Goal: Task Accomplishment & Management: Manage account settings

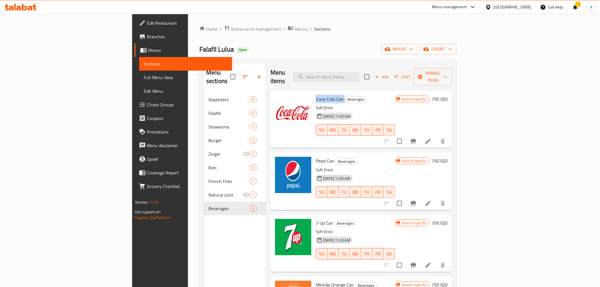
scroll to position [36, 0]
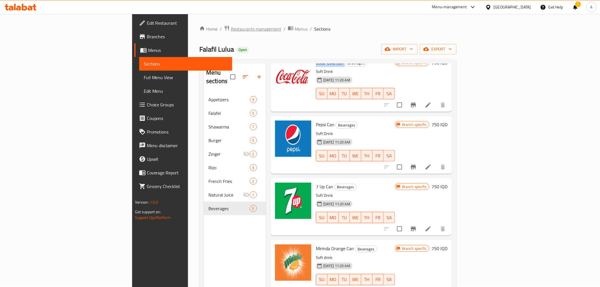
click at [231, 27] on span "Restaurants management" at bounding box center [256, 29] width 50 height 7
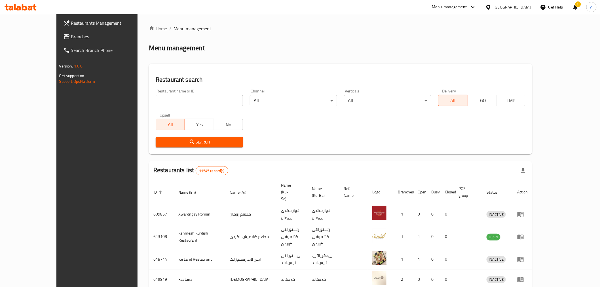
click at [162, 101] on input "search" at bounding box center [199, 100] width 87 height 11
click button "Search" at bounding box center [199, 142] width 87 height 10
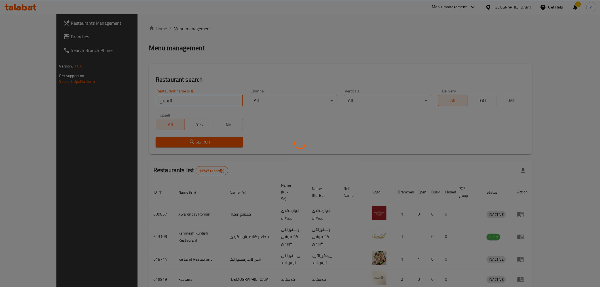
type input "العسل"
click button "Search" at bounding box center [199, 142] width 87 height 10
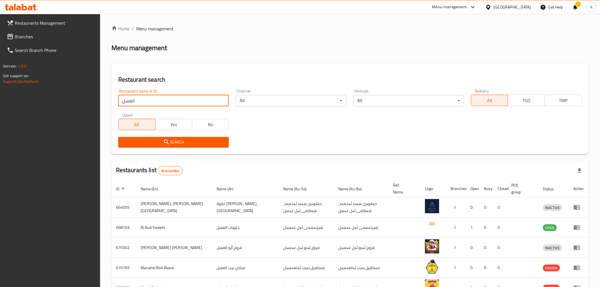
click button "Search" at bounding box center [173, 142] width 111 height 10
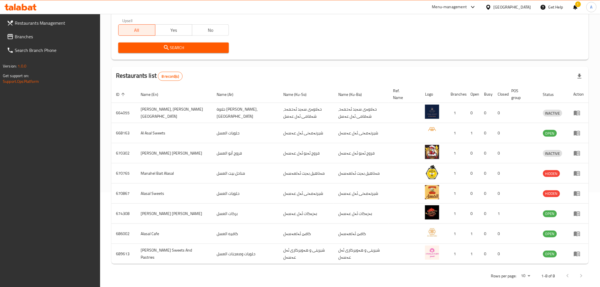
scroll to position [103, 0]
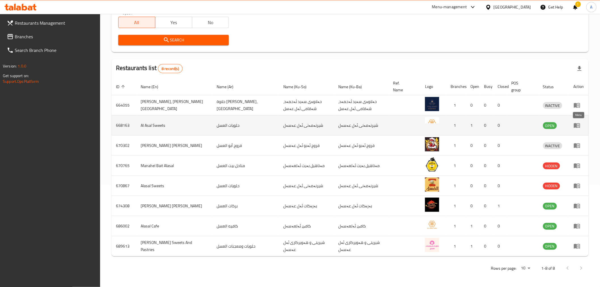
click at [574, 123] on icon "enhanced table" at bounding box center [576, 125] width 7 height 7
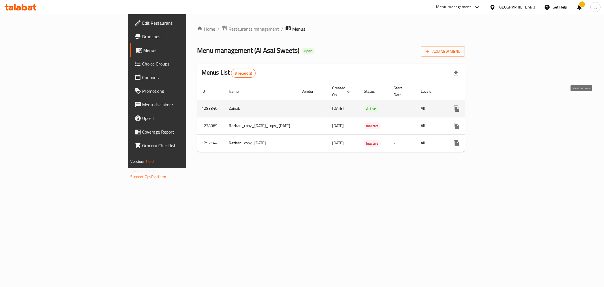
click at [501, 105] on icon "enhanced table" at bounding box center [497, 108] width 7 height 7
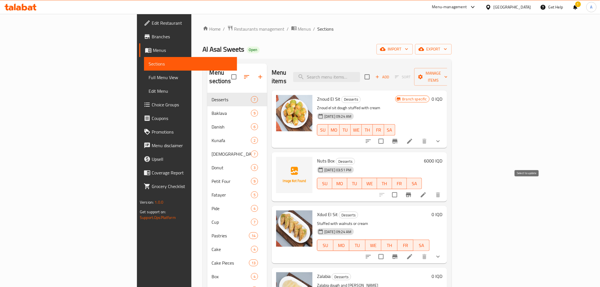
click at [400, 189] on input "checkbox" at bounding box center [394, 195] width 12 height 12
click at [447, 52] on span "export" at bounding box center [432, 49] width 27 height 7
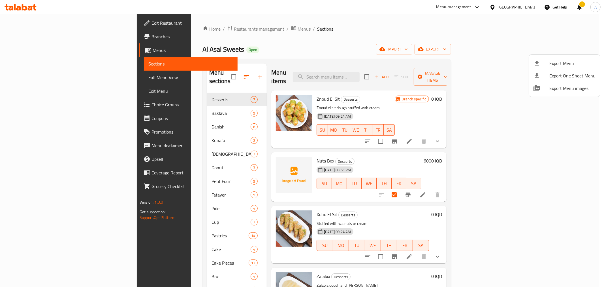
click at [502, 58] on div at bounding box center [302, 143] width 604 height 287
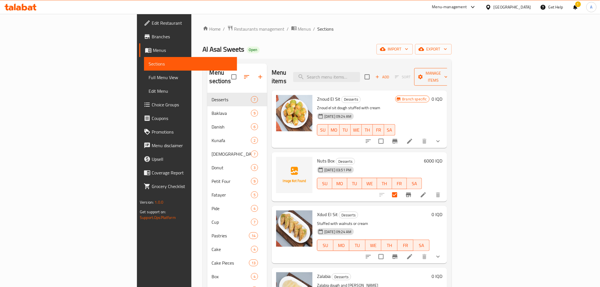
click at [447, 74] on span "Manage items" at bounding box center [433, 77] width 29 height 14
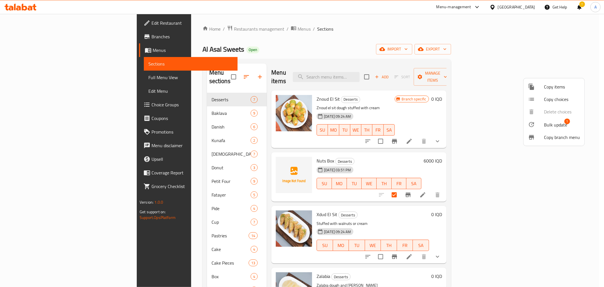
click at [554, 123] on span "Bulk update" at bounding box center [555, 124] width 23 height 7
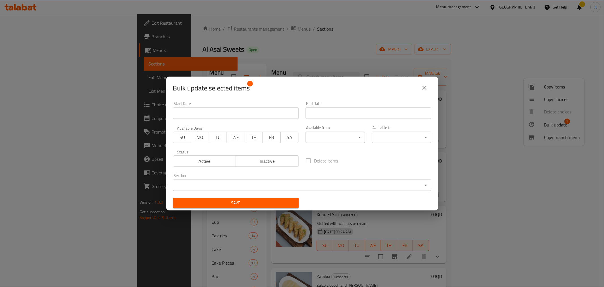
click at [244, 181] on body "​ Menu-management [GEOGRAPHIC_DATA] Get Help ! A Edit Restaurant Branches Menus…" at bounding box center [302, 150] width 604 height 273
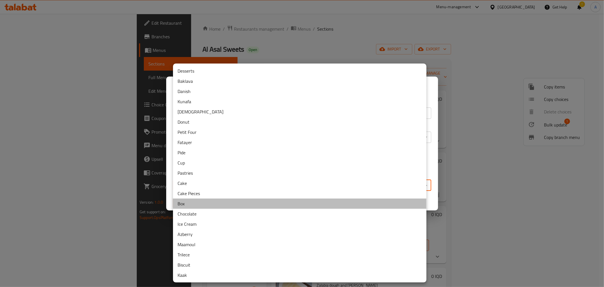
click at [192, 200] on li "Box" at bounding box center [300, 203] width 254 height 10
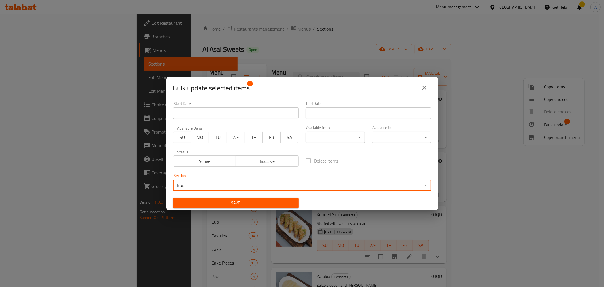
click at [203, 203] on span "Save" at bounding box center [236, 202] width 117 height 7
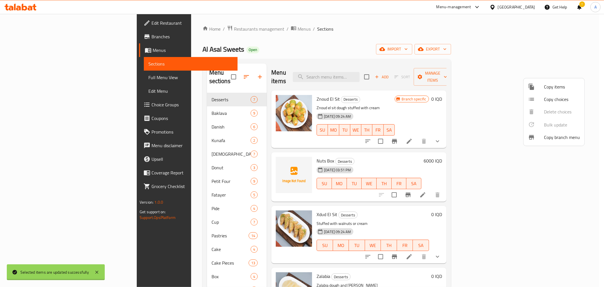
checkbox input "false"
click at [277, 27] on div at bounding box center [302, 143] width 604 height 287
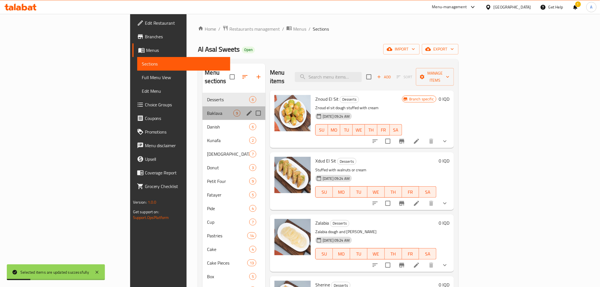
click at [202, 106] on div "Baklava 9" at bounding box center [233, 113] width 63 height 14
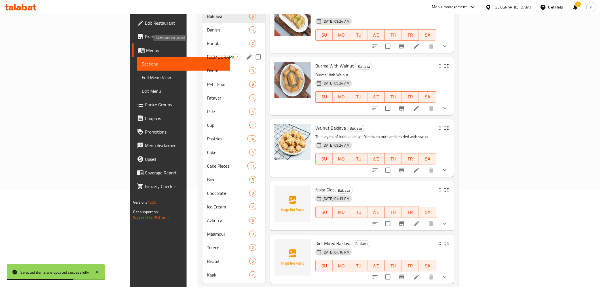
scroll to position [69, 0]
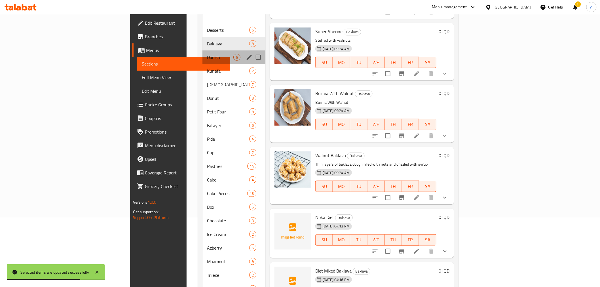
click at [202, 53] on div "Danish 6" at bounding box center [233, 57] width 63 height 14
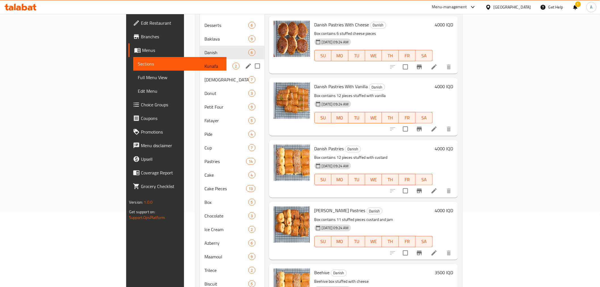
scroll to position [38, 0]
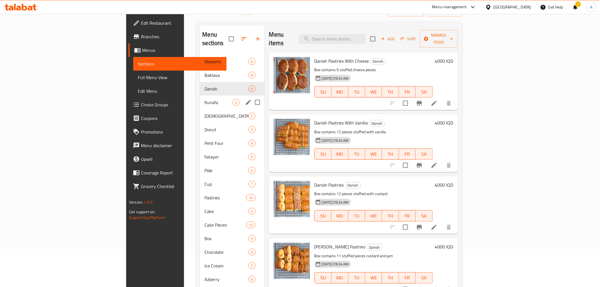
click at [204, 99] on span "Kunafa" at bounding box center [218, 102] width 28 height 7
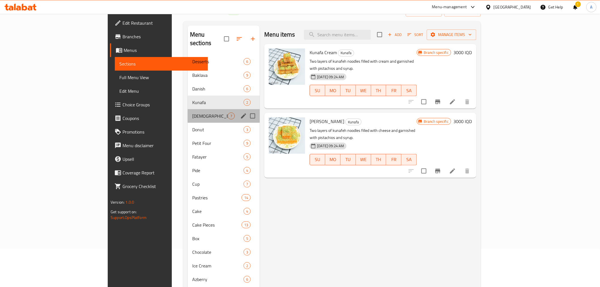
click at [188, 109] on div "[DEMOGRAPHIC_DATA] 7" at bounding box center [224, 116] width 72 height 14
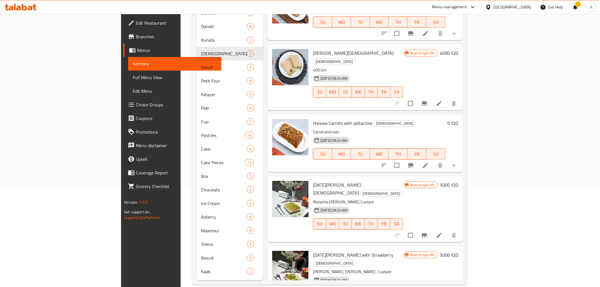
scroll to position [101, 0]
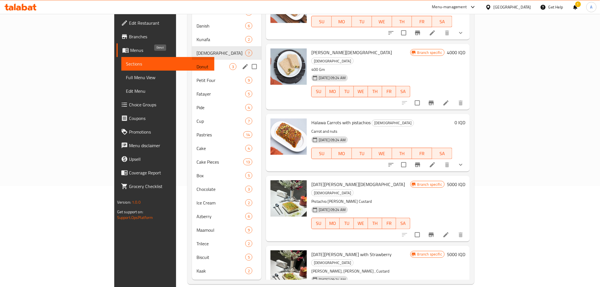
click at [196, 63] on span "Donut" at bounding box center [212, 66] width 33 height 7
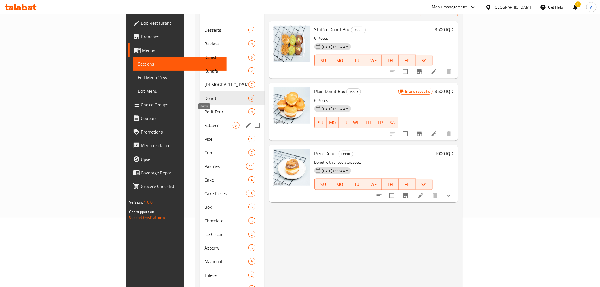
scroll to position [38, 0]
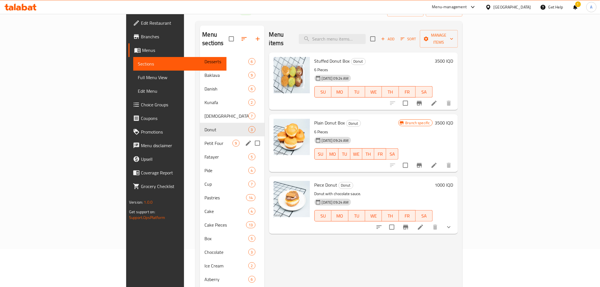
click at [200, 136] on div "Petit Four 9" at bounding box center [232, 143] width 64 height 14
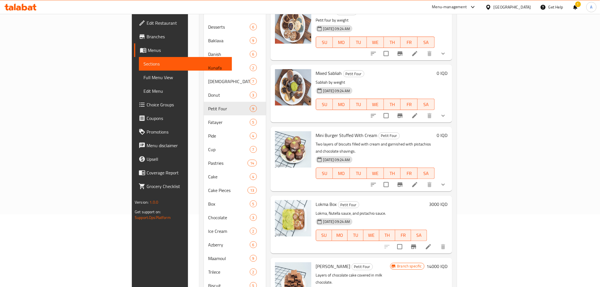
scroll to position [101, 0]
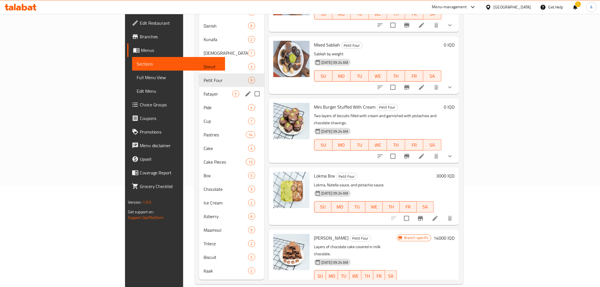
click at [203, 90] on span "Fatayer" at bounding box center [217, 93] width 28 height 7
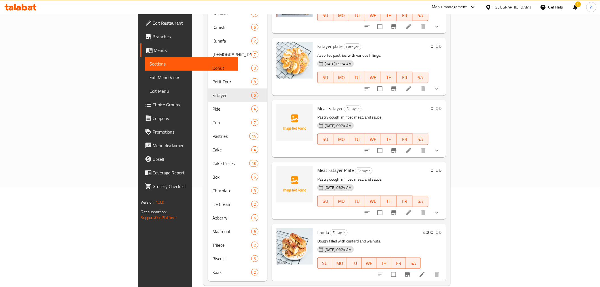
scroll to position [101, 0]
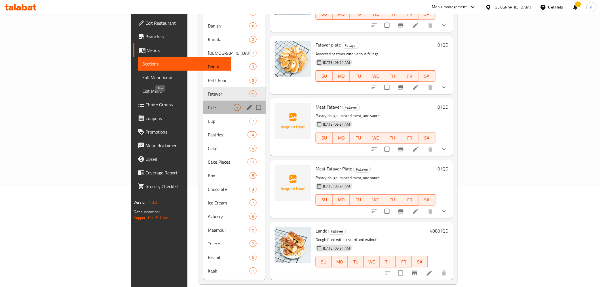
click at [208, 104] on span "Pide" at bounding box center [221, 107] width 26 height 7
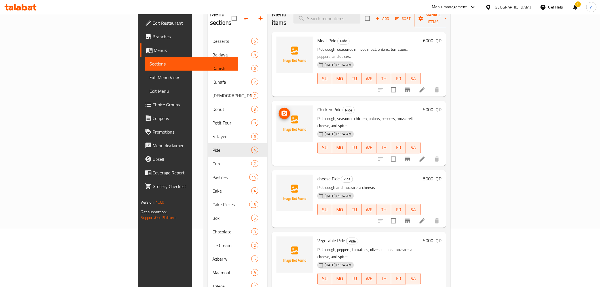
scroll to position [69, 0]
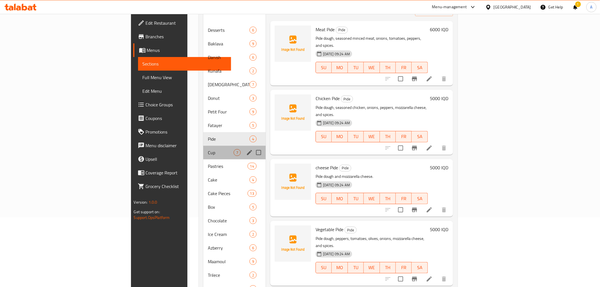
click at [203, 146] on div "Cup 7" at bounding box center [234, 153] width 62 height 14
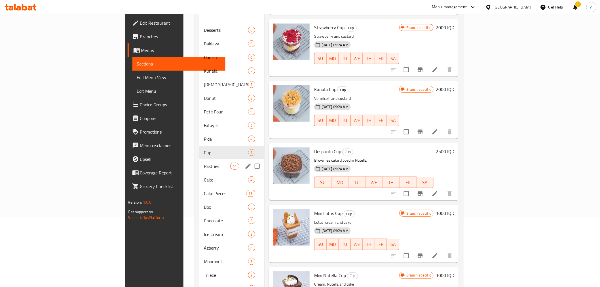
click at [199, 159] on div "Pastries 14" at bounding box center [231, 166] width 65 height 14
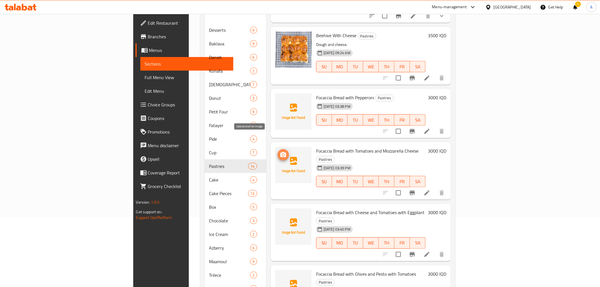
click at [280, 151] on icon "upload picture" at bounding box center [283, 154] width 7 height 7
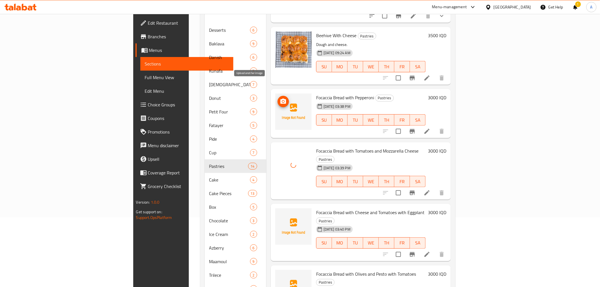
click at [280, 98] on icon "upload picture" at bounding box center [283, 101] width 7 height 7
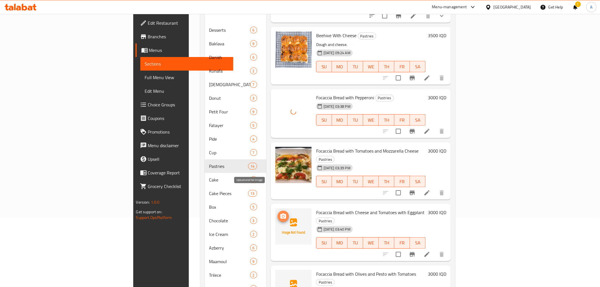
click at [277, 213] on span "upload picture" at bounding box center [282, 216] width 11 height 7
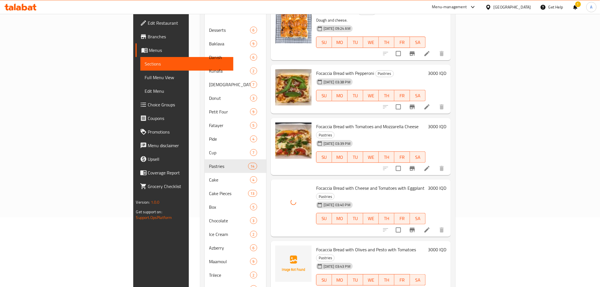
scroll to position [94, 0]
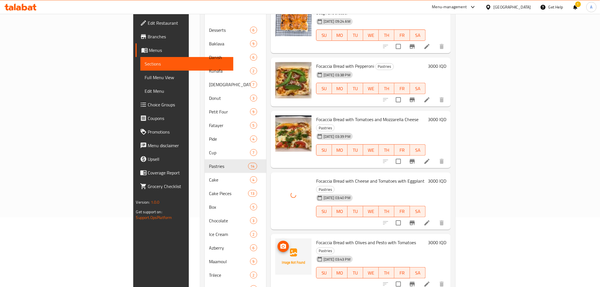
click at [280, 243] on icon "upload picture" at bounding box center [283, 245] width 6 height 5
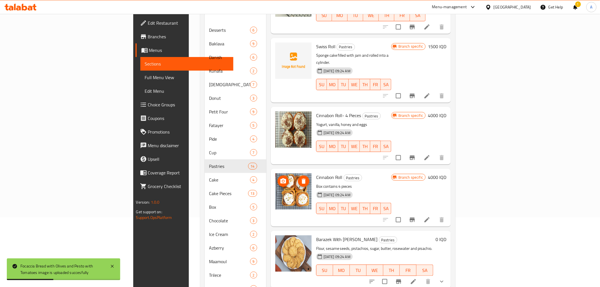
scroll to position [538, 0]
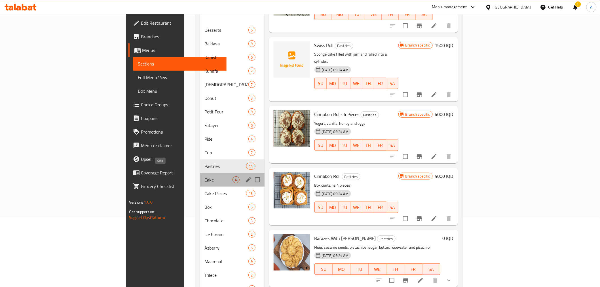
click at [204, 176] on span "Cake" at bounding box center [218, 179] width 28 height 7
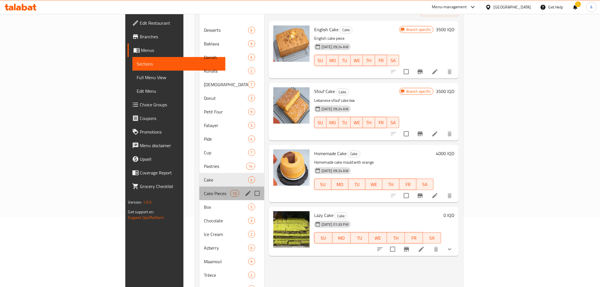
click at [199, 189] on div "Cake Pieces 13" at bounding box center [231, 193] width 65 height 14
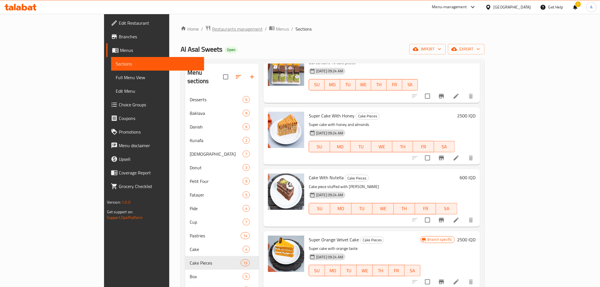
click at [212, 26] on span "Restaurants management" at bounding box center [237, 29] width 50 height 7
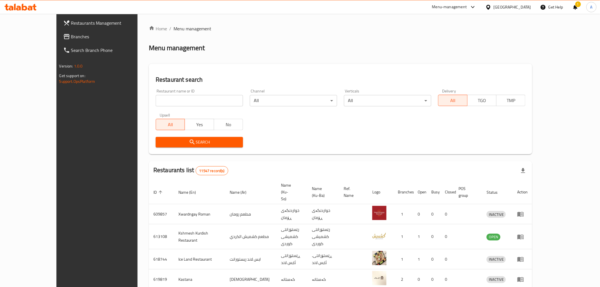
click at [149, 98] on div "Home / Menu management Menu management Restaurant search Restaurant name or ID …" at bounding box center [340, 227] width 383 height 404
paste input "687324"
click at [156, 101] on input "687324" at bounding box center [199, 100] width 87 height 11
type input "687324"
click button "Search" at bounding box center [199, 142] width 87 height 10
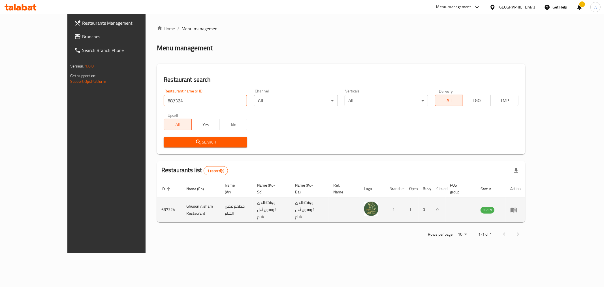
click at [526, 205] on td "enhanced table" at bounding box center [516, 209] width 20 height 25
click at [517, 206] on icon "enhanced table" at bounding box center [514, 209] width 7 height 7
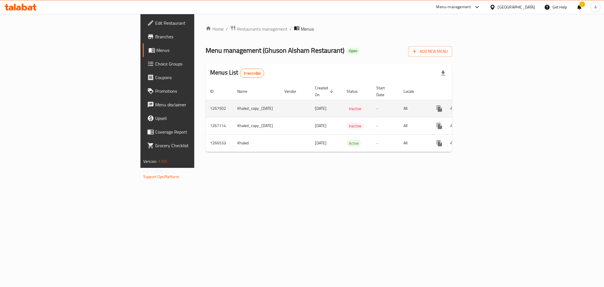
click at [492, 106] on td "enhanced table" at bounding box center [459, 108] width 63 height 17
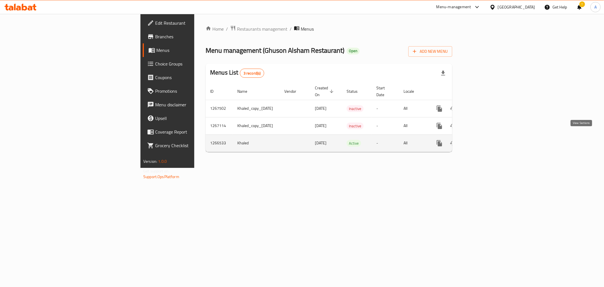
click at [484, 140] on icon "enhanced table" at bounding box center [480, 143] width 7 height 7
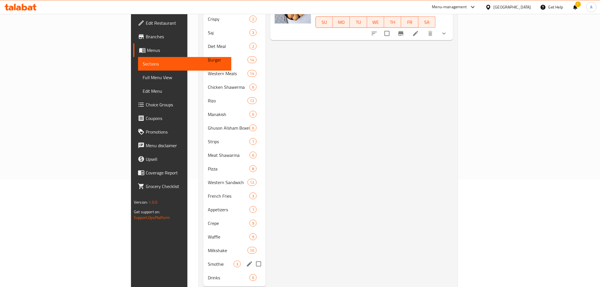
scroll to position [114, 0]
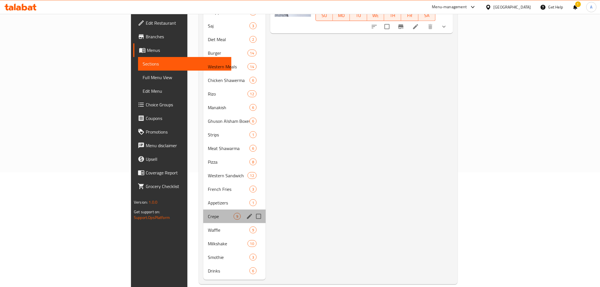
click at [203, 211] on div "Crepe 9" at bounding box center [234, 216] width 62 height 14
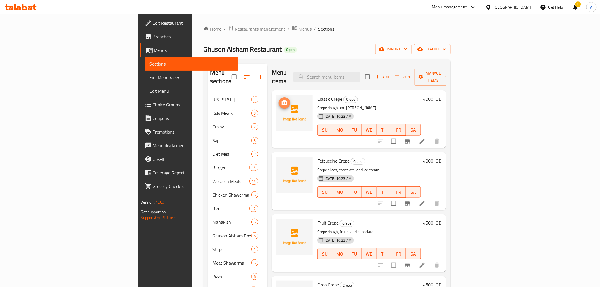
click at [281, 100] on icon "upload picture" at bounding box center [284, 102] width 6 height 5
click at [235, 31] on span "Restaurants management" at bounding box center [260, 29] width 50 height 7
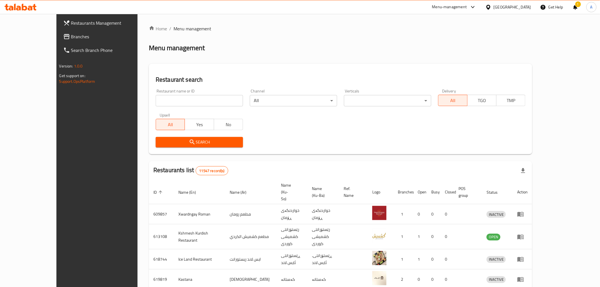
click at [169, 104] on input "search" at bounding box center [199, 100] width 87 height 11
type input "كريب"
click button "Search" at bounding box center [199, 142] width 87 height 10
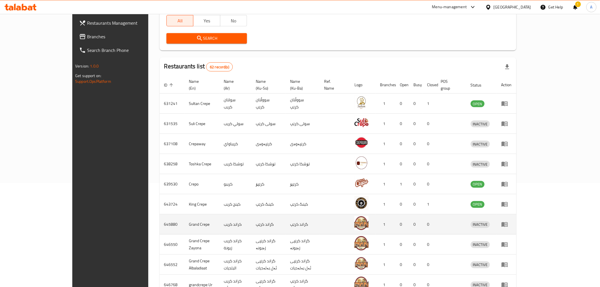
scroll to position [126, 0]
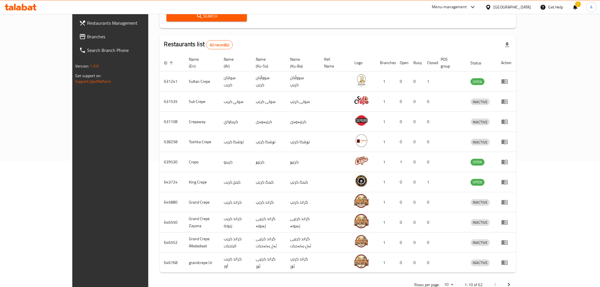
click at [512, 281] on icon "Next page" at bounding box center [508, 284] width 7 height 7
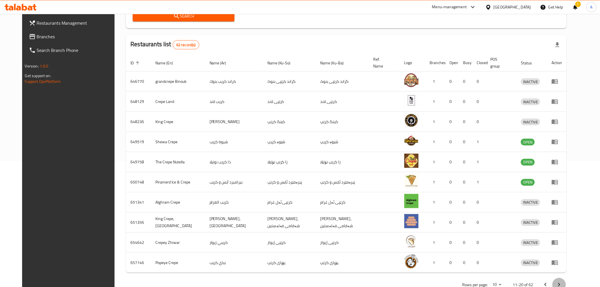
click at [562, 281] on icon "Next page" at bounding box center [558, 284] width 7 height 7
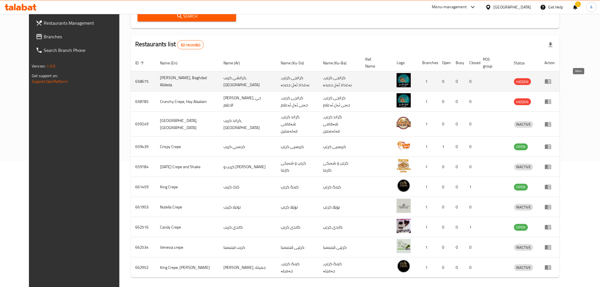
click at [551, 80] on icon "enhanced table" at bounding box center [548, 81] width 6 height 5
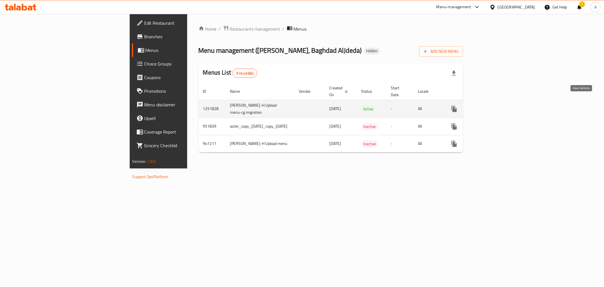
click at [499, 105] on icon "enhanced table" at bounding box center [495, 108] width 7 height 7
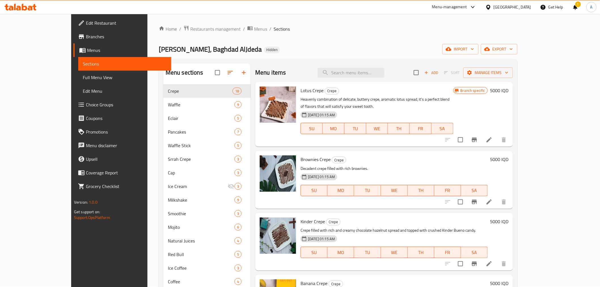
click at [321, 50] on div "Crunchy Crepe, Baghdad AlJdeda Hidden import export" at bounding box center [338, 49] width 358 height 10
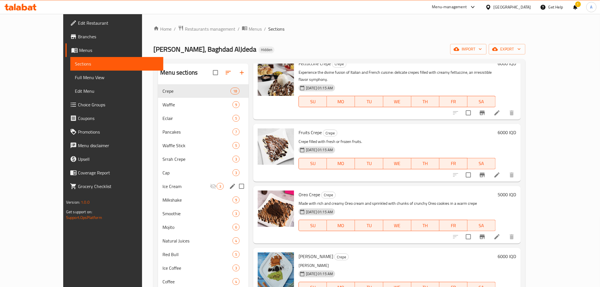
scroll to position [283, 0]
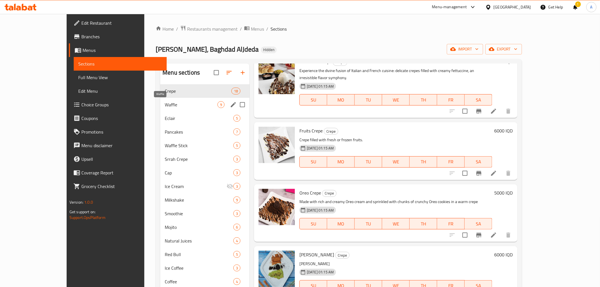
click at [165, 106] on span "Waffle" at bounding box center [191, 104] width 53 height 7
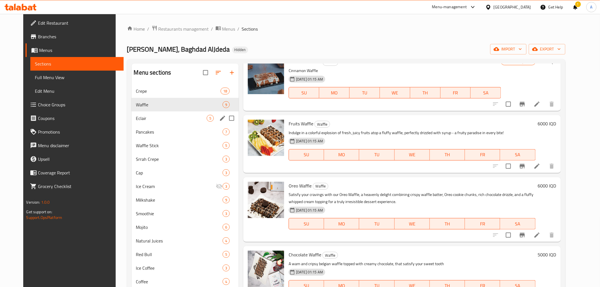
click at [136, 112] on div "Eclair 5" at bounding box center [184, 118] width 107 height 14
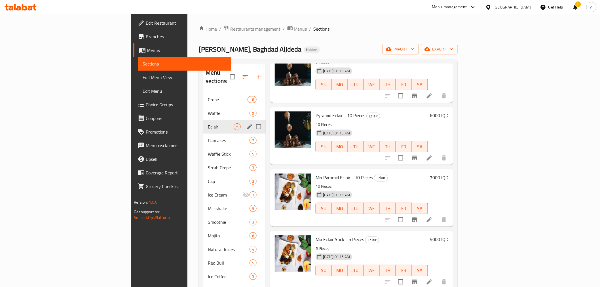
scroll to position [37, 0]
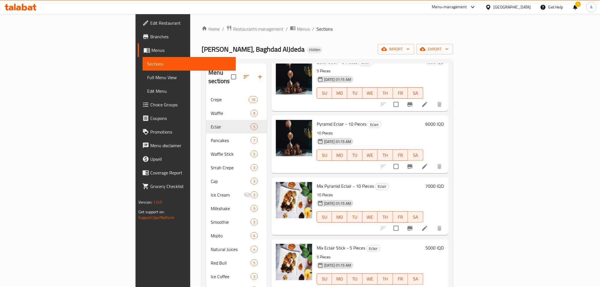
drag, startPoint x: 185, startPoint y: 27, endPoint x: 183, endPoint y: 32, distance: 5.2
click at [233, 27] on span "Restaurants management" at bounding box center [258, 29] width 50 height 7
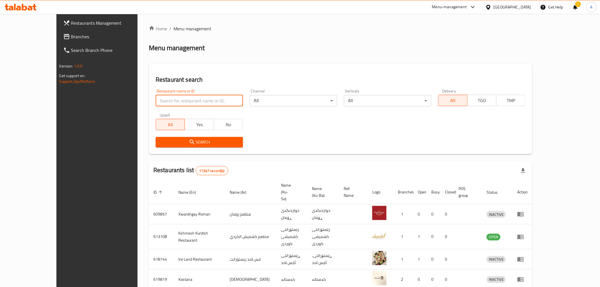
click at [156, 97] on input "search" at bounding box center [199, 100] width 87 height 11
type input ";"
type input "كريب"
click button "Search" at bounding box center [199, 142] width 87 height 10
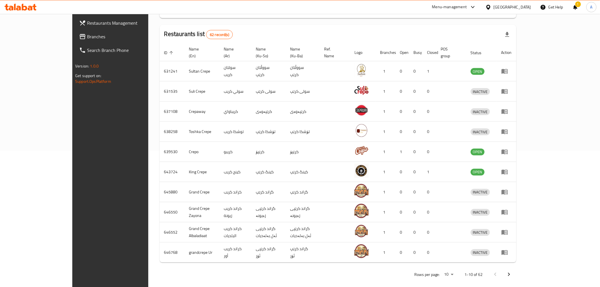
scroll to position [137, 0]
click at [512, 270] on icon "Next page" at bounding box center [508, 273] width 7 height 7
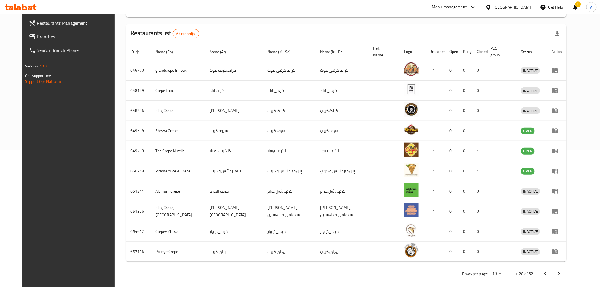
click at [562, 270] on icon "Next page" at bounding box center [558, 273] width 7 height 7
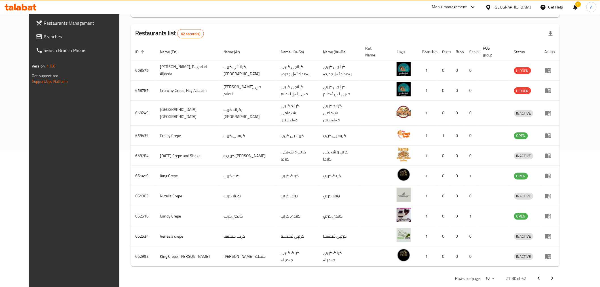
click at [559, 267] on div "Home / Menu management Menu management Restaurant search Restaurant name or ID …" at bounding box center [345, 86] width 429 height 397
click at [555, 275] on icon "Next page" at bounding box center [552, 278] width 7 height 7
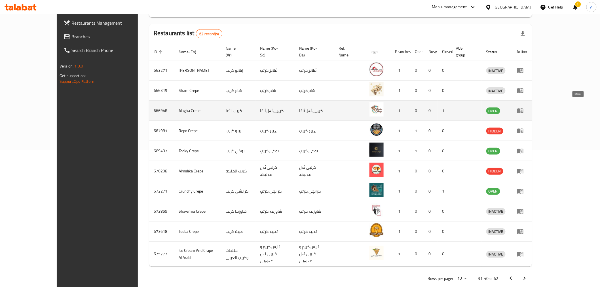
click at [522, 110] on icon "enhanced table" at bounding box center [521, 111] width 2 height 2
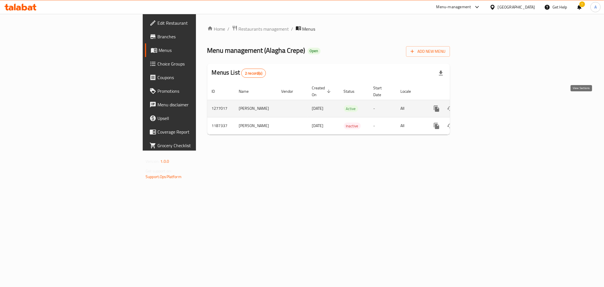
click at [481, 105] on icon "enhanced table" at bounding box center [477, 108] width 7 height 7
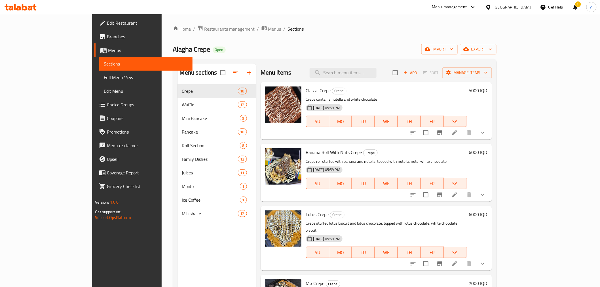
click at [268, 30] on span "Menus" at bounding box center [274, 29] width 13 height 7
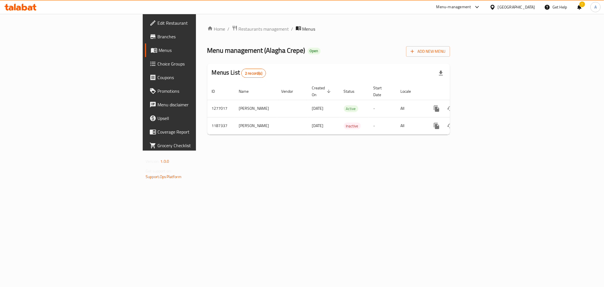
click at [196, 21] on div "Home / Restaurants management / Menus Menu management ( Alagha Crepe ) Open Add…" at bounding box center [329, 82] width 266 height 137
click at [207, 36] on div "Home / Restaurants management / Menus Menu management ( Alagha Crepe ) Open Add…" at bounding box center [328, 82] width 243 height 114
click at [239, 32] on span "Restaurants management" at bounding box center [264, 29] width 50 height 7
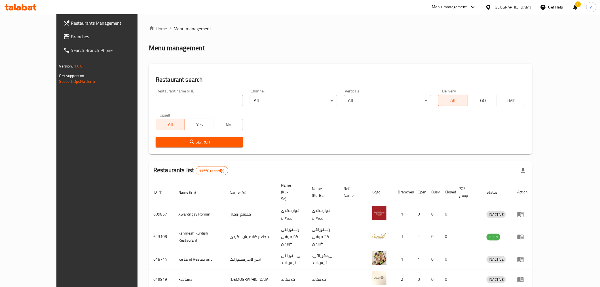
click at [161, 98] on input "search" at bounding box center [199, 100] width 87 height 11
click button "Search" at bounding box center [199, 142] width 87 height 10
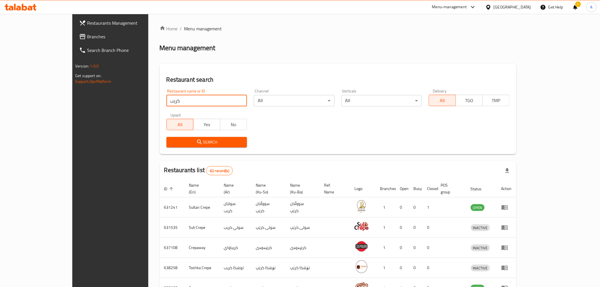
click at [163, 107] on div "Restaurant name or ID كريب Restaurant name or ID" at bounding box center [207, 98] width 88 height 24
click at [166, 105] on input "كريب" at bounding box center [206, 100] width 81 height 11
click at [166, 100] on input "كريب" at bounding box center [206, 100] width 81 height 11
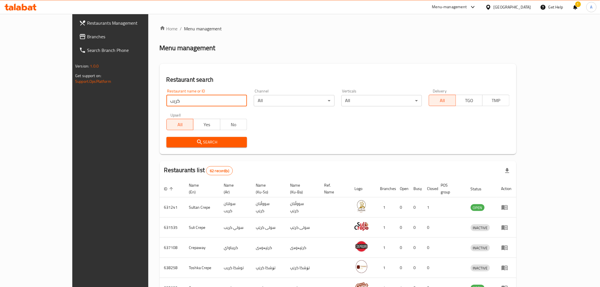
click at [166, 100] on input "كريب" at bounding box center [206, 100] width 81 height 11
click at [166, 101] on input "كريب" at bounding box center [206, 100] width 81 height 11
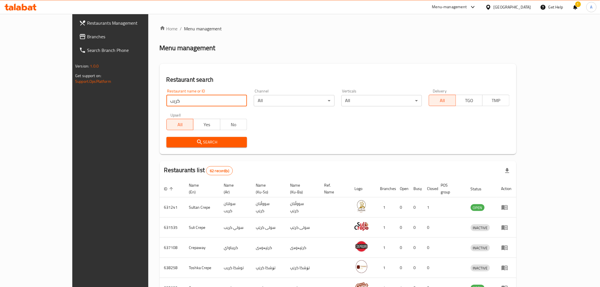
click at [166, 103] on input "كريب" at bounding box center [206, 100] width 81 height 11
click button "Search" at bounding box center [206, 142] width 81 height 10
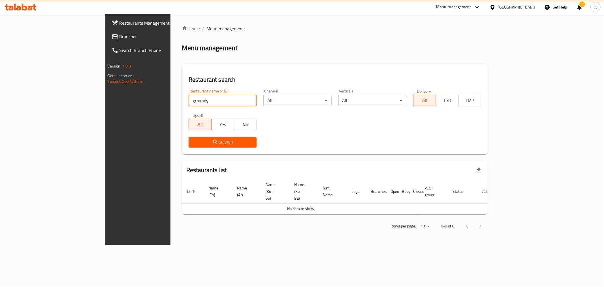
type input "groundy"
click button "Search" at bounding box center [223, 142] width 68 height 10
drag, startPoint x: 160, startPoint y: 94, endPoint x: 159, endPoint y: 103, distance: 9.2
click at [189, 102] on div "Restaurant name or ID groundy Restaurant name or ID" at bounding box center [223, 97] width 68 height 17
click at [189, 103] on input "groundy" at bounding box center [223, 100] width 68 height 11
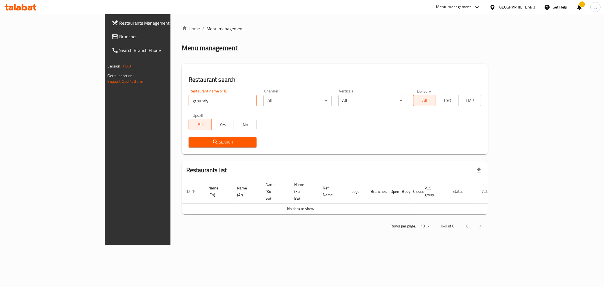
click at [189, 103] on input "groundy" at bounding box center [223, 100] width 68 height 11
type input "c"
type input "grand c"
click button "Search" at bounding box center [223, 142] width 68 height 10
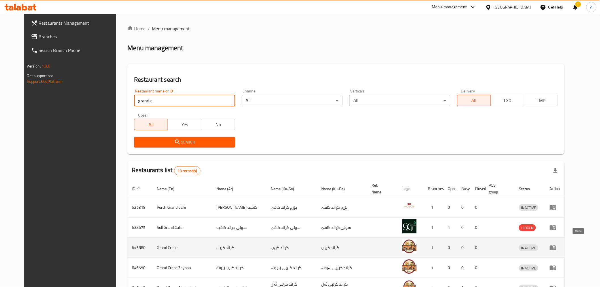
click at [556, 245] on icon "enhanced table" at bounding box center [552, 247] width 6 height 5
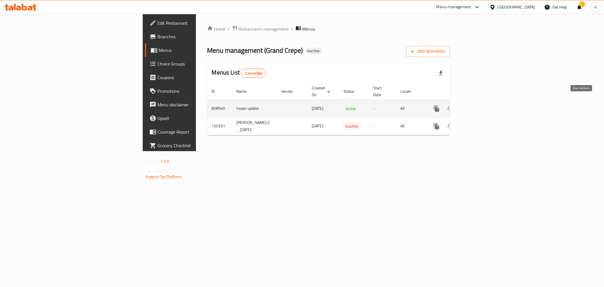
click at [485, 102] on link "enhanced table" at bounding box center [478, 109] width 14 height 14
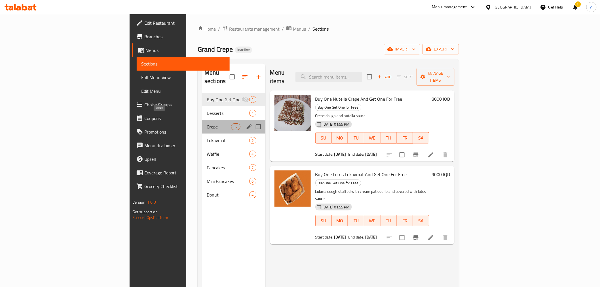
click at [207, 123] on span "Crepe" at bounding box center [219, 126] width 24 height 7
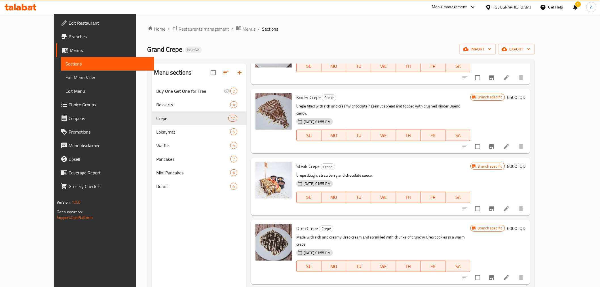
scroll to position [504, 0]
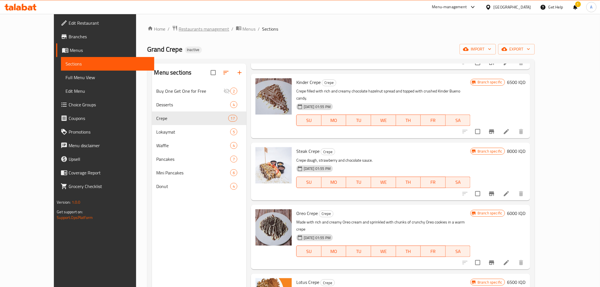
click at [185, 26] on span "Restaurants management" at bounding box center [204, 29] width 50 height 7
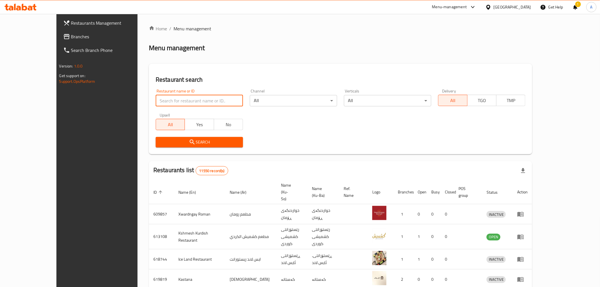
click at [185, 105] on input "search" at bounding box center [199, 100] width 87 height 11
type input "f"
click button "Search" at bounding box center [199, 142] width 87 height 10
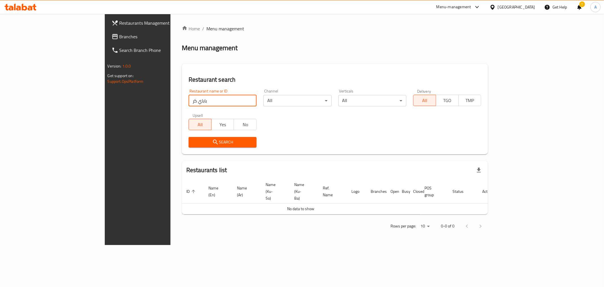
click button "Search" at bounding box center [223, 142] width 68 height 10
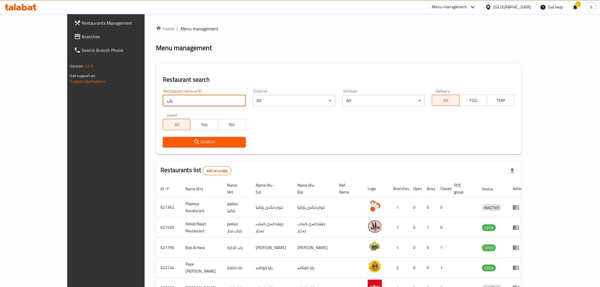
click at [333, 113] on div "Restaurant name or ID باب Restaurant name or ID Channel All ​ Verticals All ​ D…" at bounding box center [338, 118] width 358 height 65
drag, startPoint x: 327, startPoint y: 115, endPoint x: 312, endPoint y: 115, distance: 15.0
click at [312, 115] on div "Restaurant name or ID باب Restaurant name or ID Channel All ​ Verticals All ​ D…" at bounding box center [338, 118] width 358 height 65
drag, startPoint x: 310, startPoint y: 116, endPoint x: 300, endPoint y: 118, distance: 10.6
click at [300, 118] on div "Restaurant name or ID باب Restaurant name or ID Channel All ​ Verticals All ​ D…" at bounding box center [338, 118] width 358 height 65
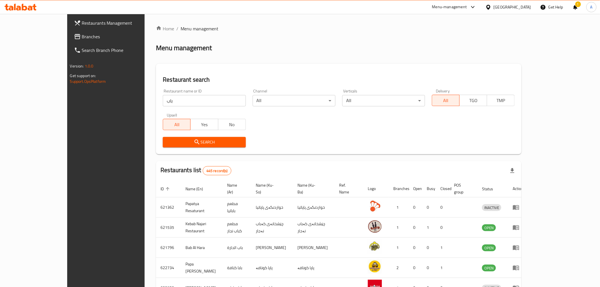
click at [163, 103] on input "باب" at bounding box center [204, 100] width 83 height 11
type input "بباي"
click button "Search" at bounding box center [204, 142] width 83 height 10
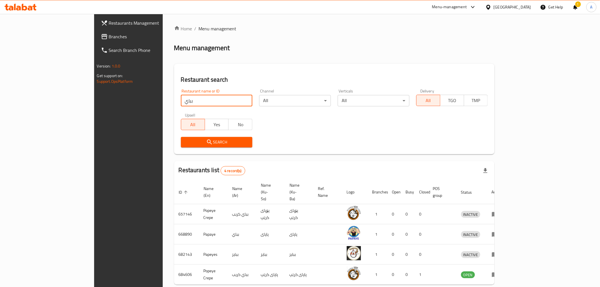
click at [374, 112] on div "Restaurant name or ID بباي Restaurant name or ID Channel All ​ Verticals All ​ …" at bounding box center [334, 118] width 314 height 65
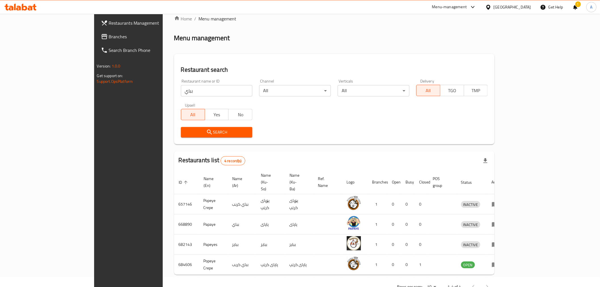
scroll to position [16, 0]
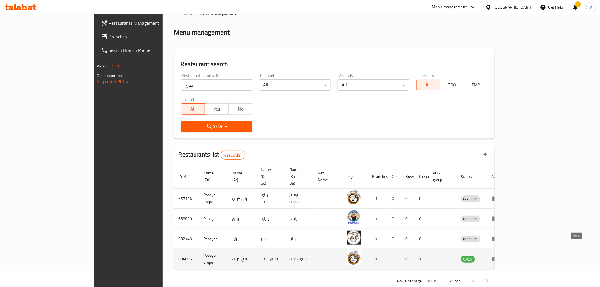
click at [498, 255] on icon "enhanced table" at bounding box center [494, 258] width 7 height 7
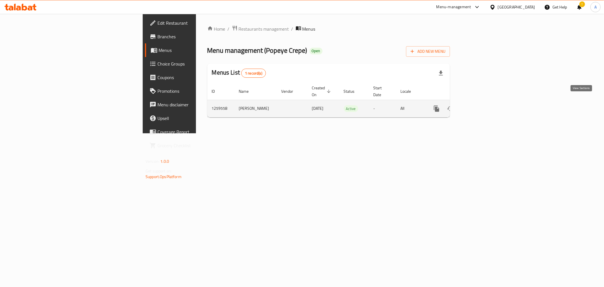
click at [481, 105] on icon "enhanced table" at bounding box center [477, 108] width 7 height 7
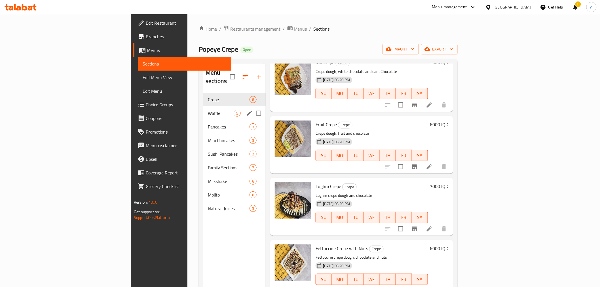
click at [203, 106] on div "Waffle 5" at bounding box center [234, 113] width 62 height 14
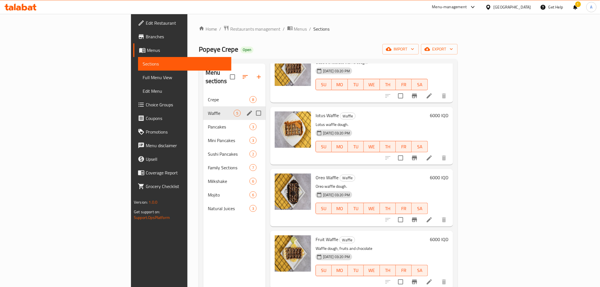
scroll to position [37, 0]
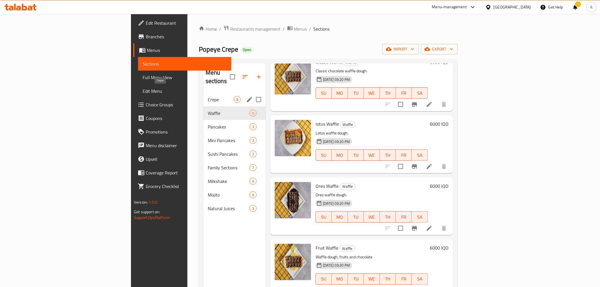
click at [208, 96] on span "Crepe" at bounding box center [221, 99] width 26 height 7
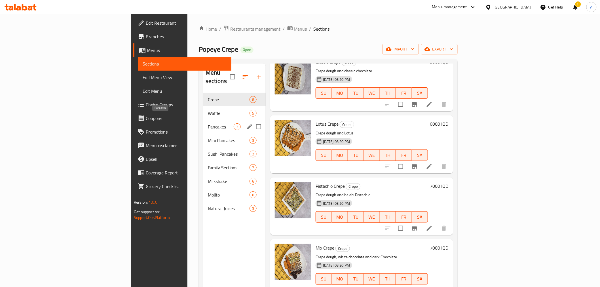
click at [208, 123] on span "Pancakes" at bounding box center [221, 126] width 26 height 7
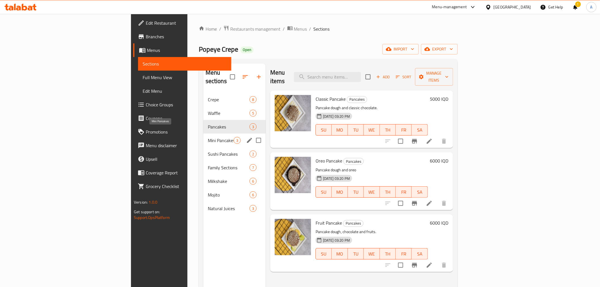
click at [208, 137] on span "Mini Pancakes" at bounding box center [221, 140] width 26 height 7
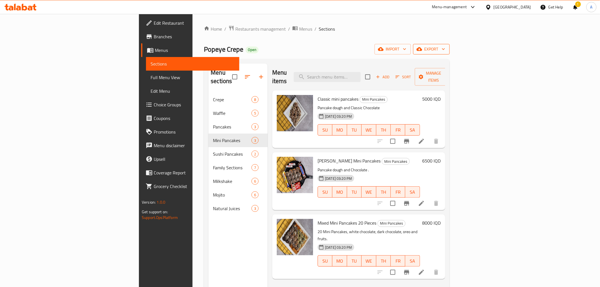
click at [422, 49] on icon "button" at bounding box center [419, 49] width 6 height 4
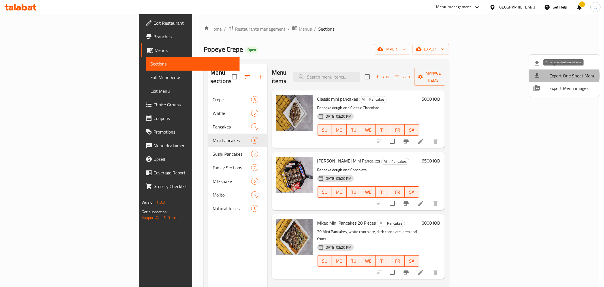
click at [563, 76] on span "Export One Sheet Menu" at bounding box center [573, 75] width 46 height 7
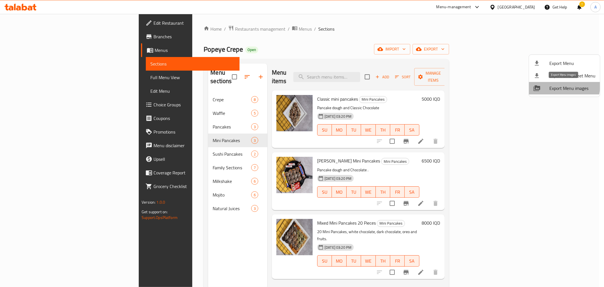
click at [554, 85] on span "Export Menu images" at bounding box center [573, 88] width 46 height 7
click at [298, 27] on div at bounding box center [302, 143] width 604 height 287
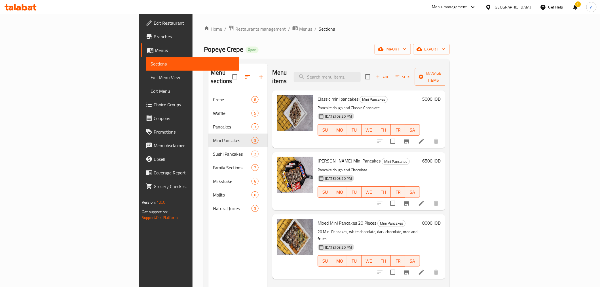
click at [192, 22] on div "Home / Restaurants management / Menus / Sections Popeye Crepe Open import expor…" at bounding box center [326, 190] width 268 height 352
click at [235, 27] on span "Restaurants management" at bounding box center [260, 29] width 50 height 7
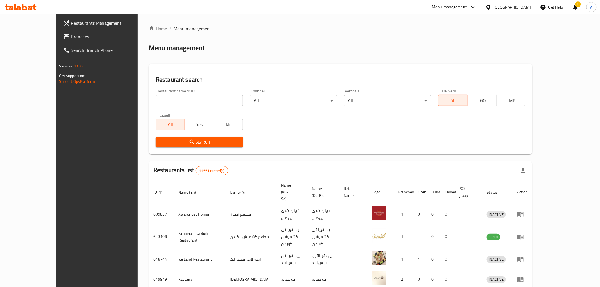
click at [163, 99] on input "search" at bounding box center [199, 100] width 87 height 11
paste input "687324"
type input "687324"
click button "Search" at bounding box center [199, 142] width 87 height 10
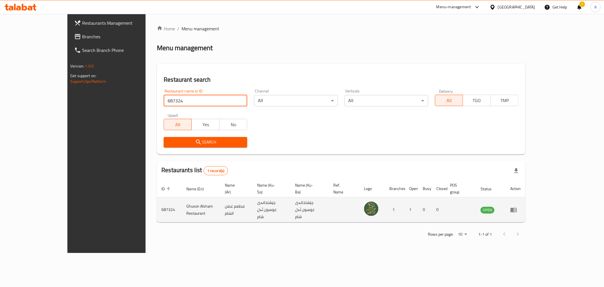
click at [521, 206] on link "enhanced table" at bounding box center [516, 209] width 10 height 7
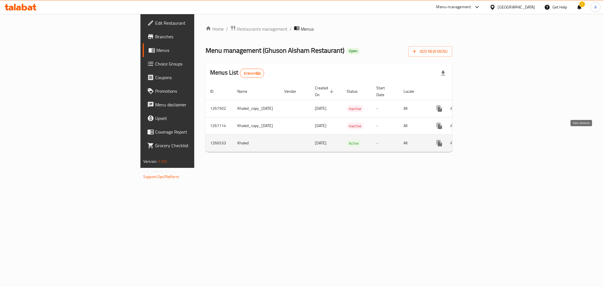
click at [484, 140] on icon "enhanced table" at bounding box center [480, 143] width 7 height 7
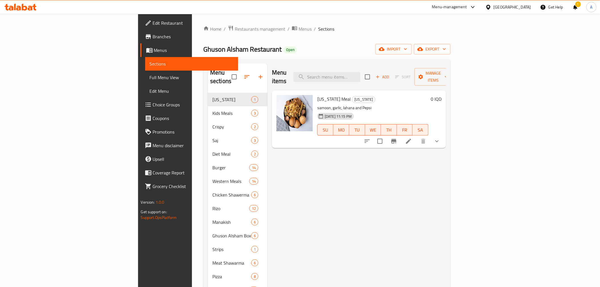
click at [305, 162] on div "Menu items Add Sort Manage items [US_STATE] Meal [US_STATE] samoon, garlic, lah…" at bounding box center [356, 228] width 179 height 331
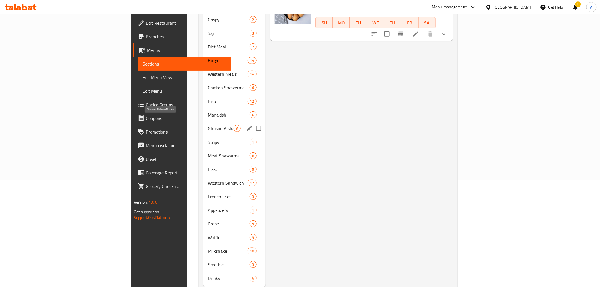
scroll to position [114, 0]
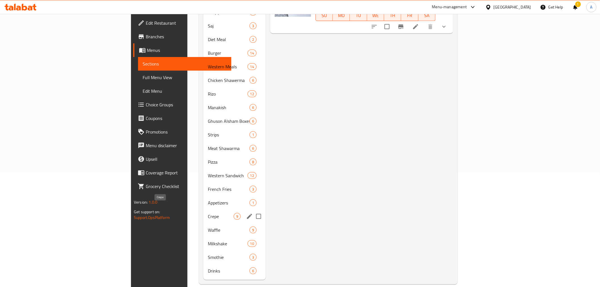
click at [208, 213] on span "Crepe" at bounding box center [221, 216] width 26 height 7
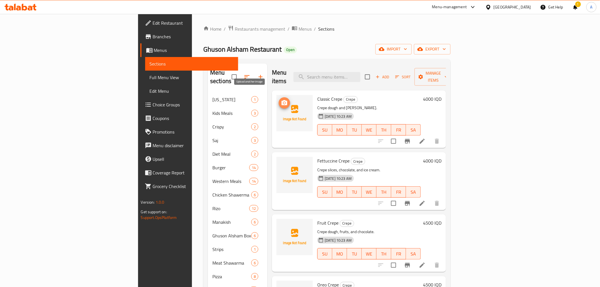
click at [281, 100] on icon "upload picture" at bounding box center [284, 102] width 6 height 5
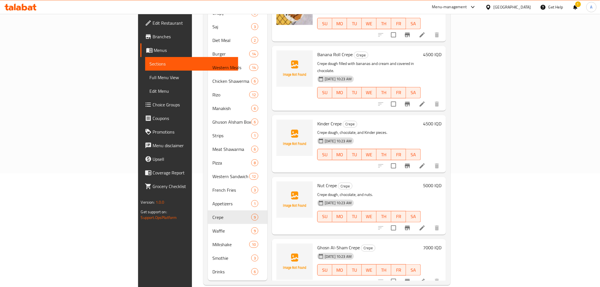
scroll to position [114, 0]
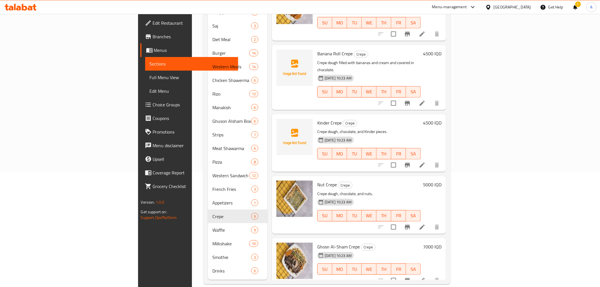
click at [361, 128] on p "Crepe dough, chocolate, and Kinder pieces." at bounding box center [368, 131] width 103 height 7
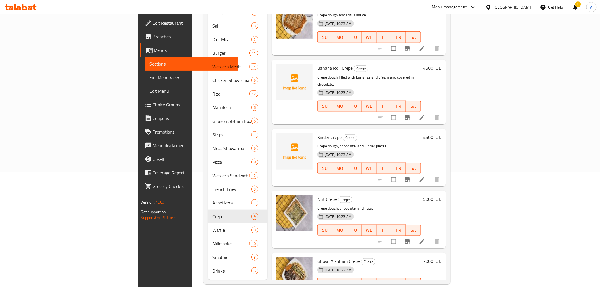
scroll to position [240, 0]
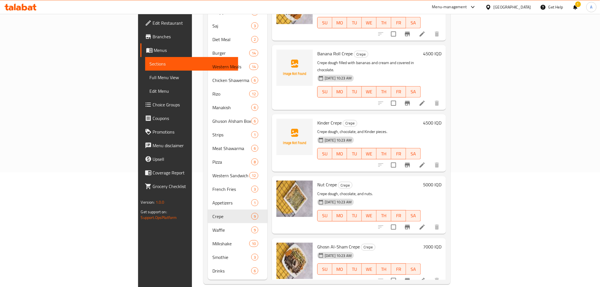
click at [317, 49] on span "Banana Roll Crepe" at bounding box center [334, 53] width 35 height 9
copy h6 "Banana Roll Crepe"
click at [317, 118] on span "Kinder Crepe" at bounding box center [329, 122] width 24 height 9
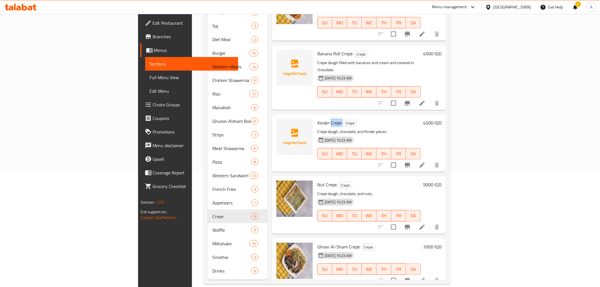
click at [317, 118] on span "Kinder Crepe" at bounding box center [329, 122] width 24 height 9
copy h6 "Kinder Crepe"
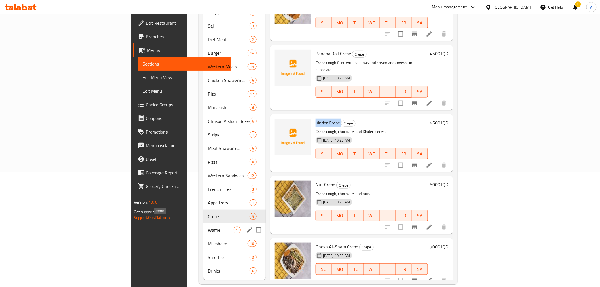
drag, startPoint x: 137, startPoint y: 220, endPoint x: 134, endPoint y: 216, distance: 4.7
click at [208, 226] on span "Waffle" at bounding box center [221, 229] width 26 height 7
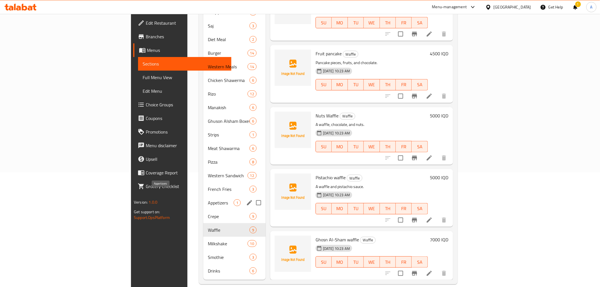
click at [208, 199] on span "Appetizers" at bounding box center [221, 202] width 26 height 7
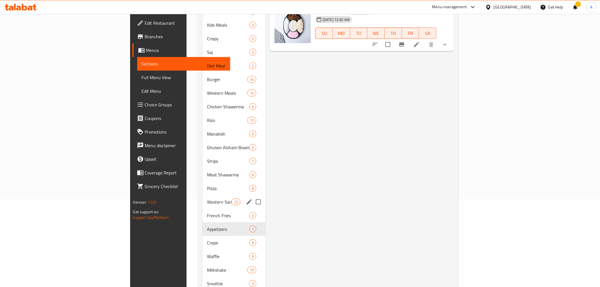
scroll to position [114, 0]
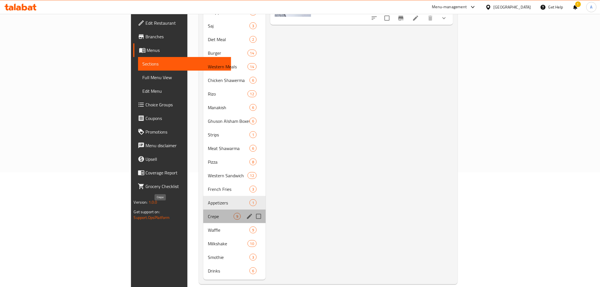
click at [208, 213] on span "Crepe" at bounding box center [221, 216] width 26 height 7
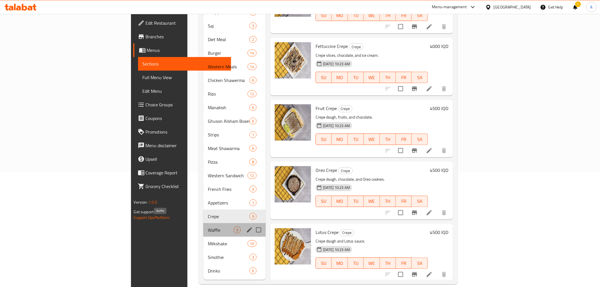
click at [208, 226] on span "Waffle" at bounding box center [221, 229] width 26 height 7
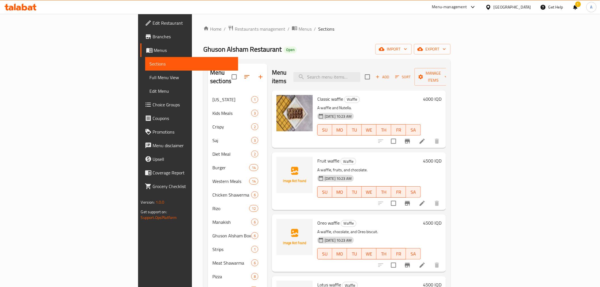
drag, startPoint x: 254, startPoint y: 100, endPoint x: 310, endPoint y: 70, distance: 63.2
click at [310, 70] on div "Menu items Add Sort Manage items" at bounding box center [359, 76] width 174 height 27
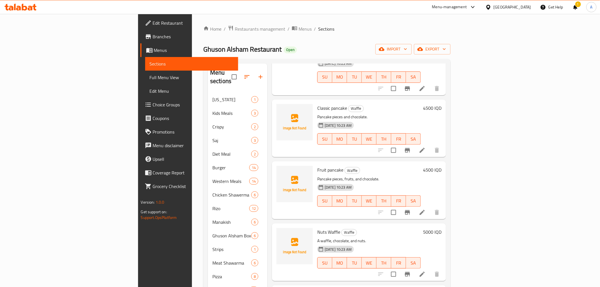
scroll to position [240, 0]
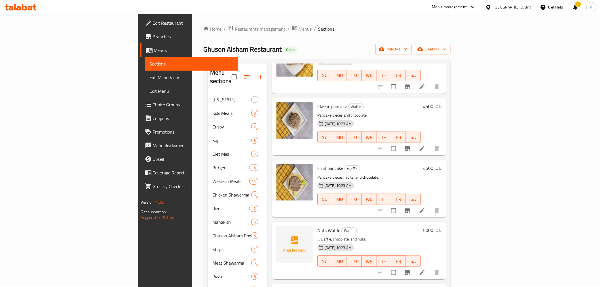
click at [382, 164] on h6 "Fruit pancake Waffle" at bounding box center [368, 168] width 103 height 8
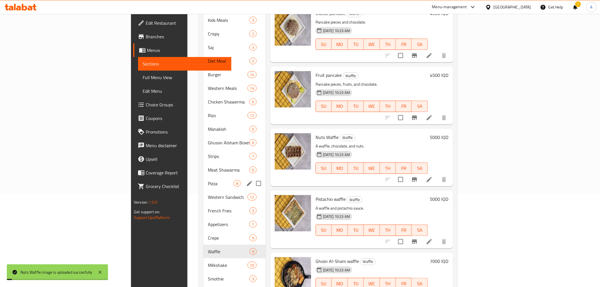
scroll to position [114, 0]
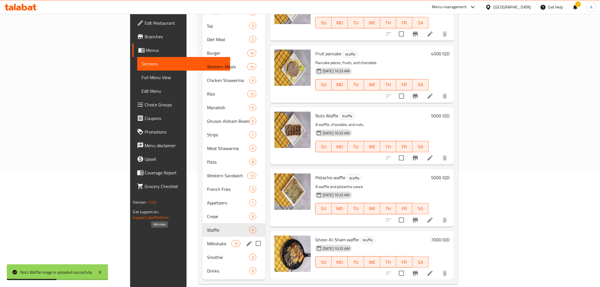
click at [207, 240] on span "Milkshake" at bounding box center [219, 243] width 24 height 7
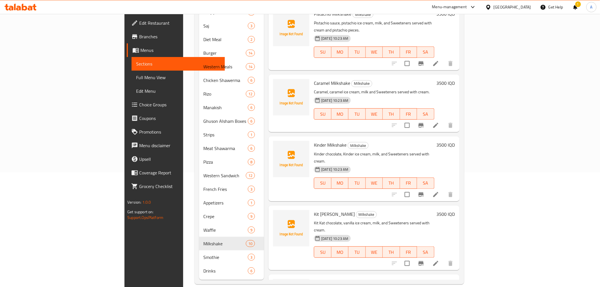
scroll to position [279, 0]
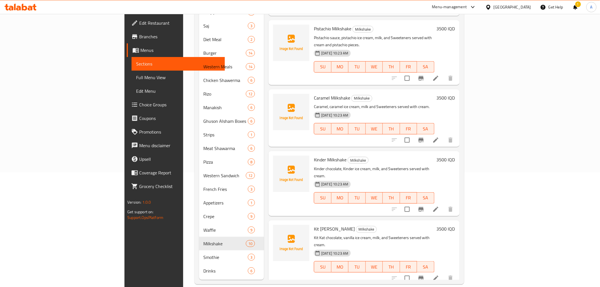
click at [414, 94] on h6 "Caramel Milkshake Milkshake" at bounding box center [374, 98] width 120 height 8
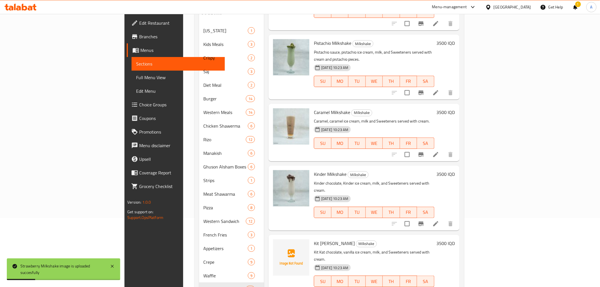
scroll to position [114, 0]
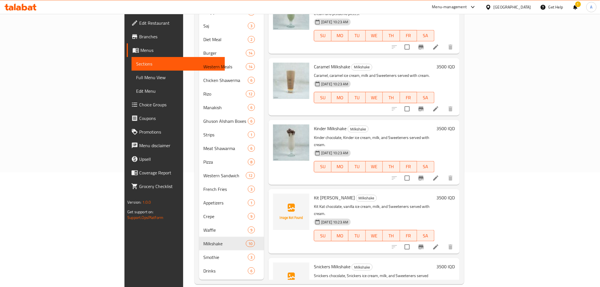
drag, startPoint x: 384, startPoint y: 126, endPoint x: 382, endPoint y: 132, distance: 5.6
click at [363, 162] on span "TU" at bounding box center [357, 166] width 12 height 8
click at [383, 189] on div "Kit Kat Milkshake Milkshake Kit Kat chocolate, [PERSON_NAME] cream, milk, and S…" at bounding box center [363, 221] width 191 height 65
drag, startPoint x: 430, startPoint y: 90, endPoint x: 402, endPoint y: 83, distance: 28.1
click at [402, 83] on div "Caramel Milkshake Milkshake Caramel, caramel ice cream, milk and Sweeteners ser…" at bounding box center [373, 86] width 125 height 53
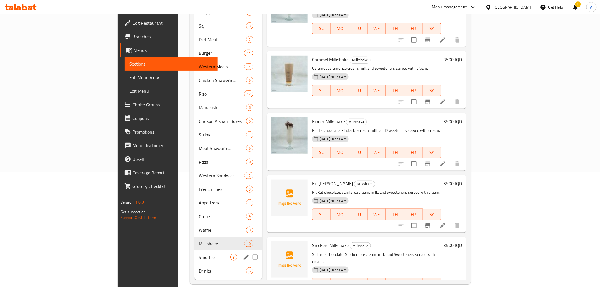
click at [194, 253] on div "Smothie 3" at bounding box center [228, 257] width 68 height 14
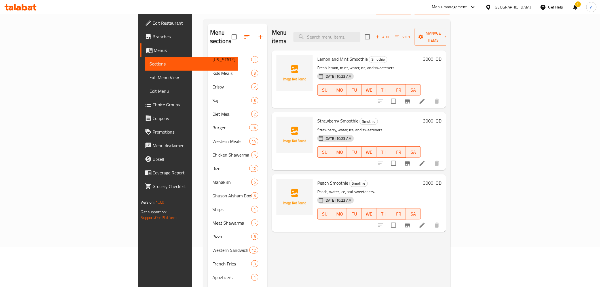
scroll to position [20, 0]
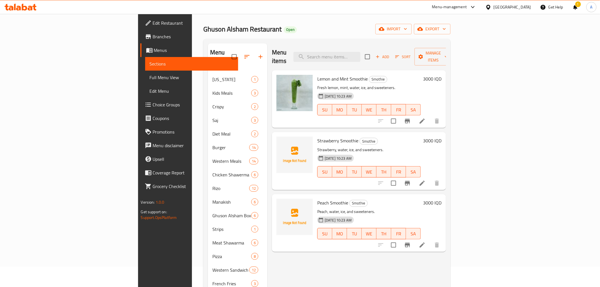
click at [298, 244] on div "Menu items Add Sort Manage items Lemon and Mint Smoothie Smothie Fresh lemon, m…" at bounding box center [356, 208] width 179 height 331
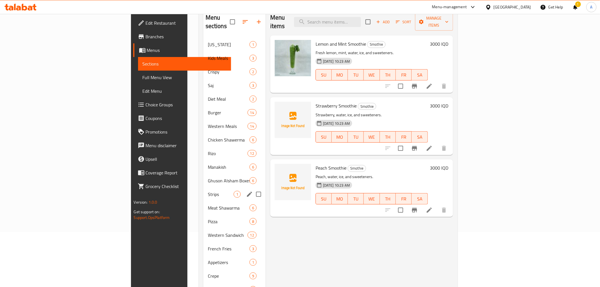
scroll to position [114, 0]
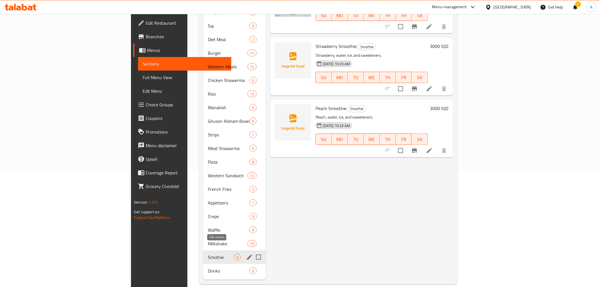
click at [246, 254] on icon "edit" at bounding box center [249, 257] width 7 height 7
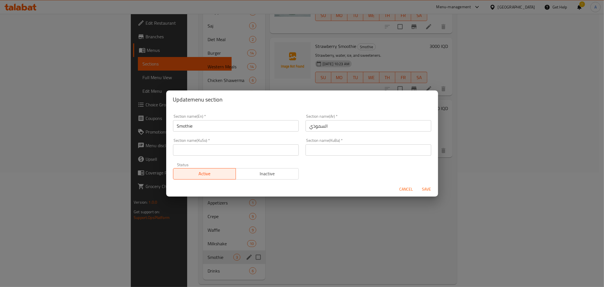
click at [207, 121] on input "Smothie" at bounding box center [236, 125] width 126 height 11
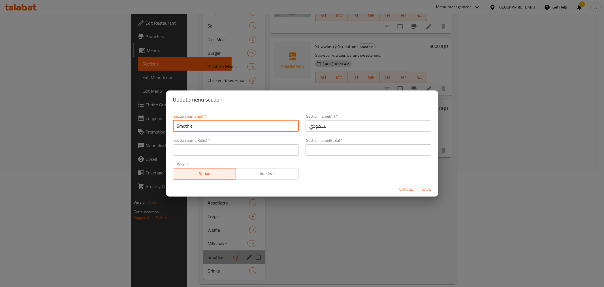
click at [207, 121] on input "Smothie" at bounding box center [236, 125] width 126 height 11
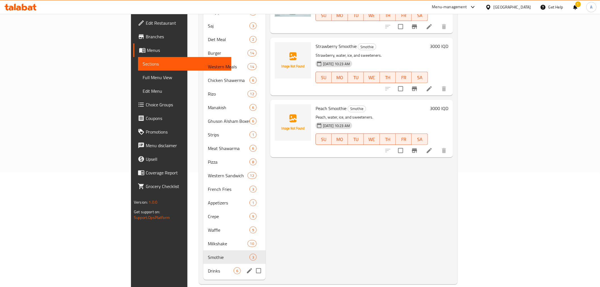
click at [203, 264] on div "Drinks 6" at bounding box center [234, 271] width 62 height 14
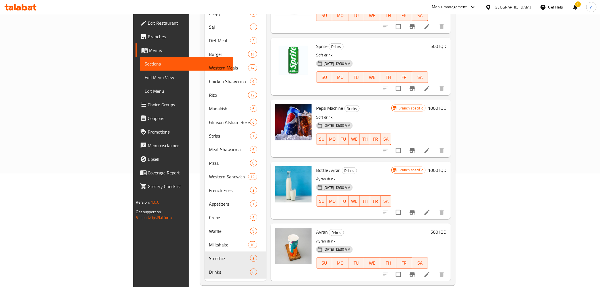
scroll to position [114, 0]
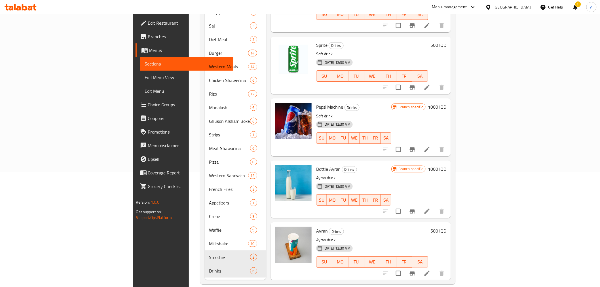
click at [316, 103] on span "Pepsi Machine" at bounding box center [329, 107] width 27 height 9
copy h6 "Pepsi Machine"
click at [316, 226] on span "Ayran" at bounding box center [322, 230] width 12 height 9
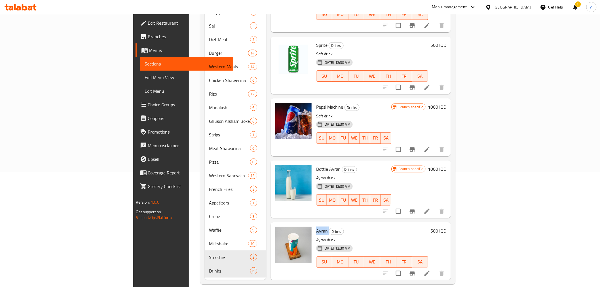
click at [316, 226] on span "Ayran" at bounding box center [322, 230] width 12 height 9
copy h6 "Ayran"
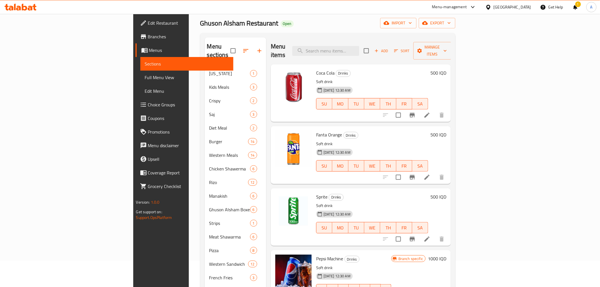
scroll to position [0, 0]
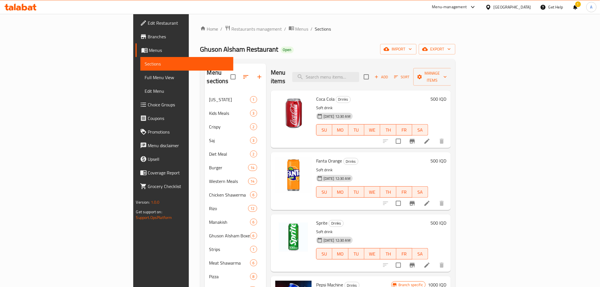
click at [251, 33] on div "Home / Restaurants management / Menus / Sections Ghuson Alsham Restaurant Open …" at bounding box center [327, 211] width 255 height 373
